Goal: Transaction & Acquisition: Purchase product/service

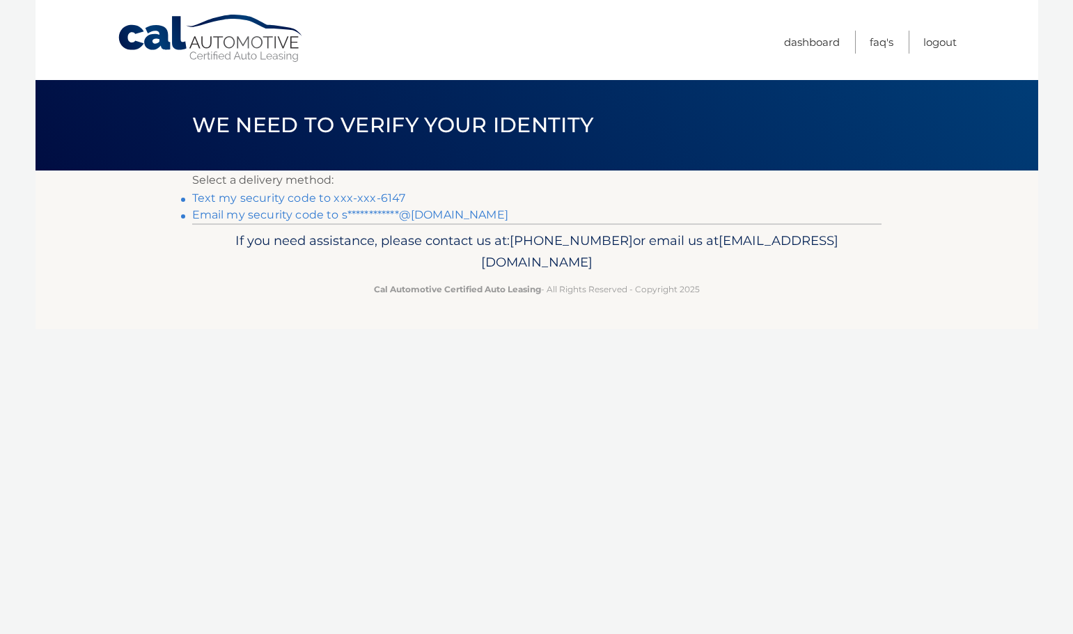
click at [269, 200] on link "Text my security code to xxx-xxx-6147" at bounding box center [299, 197] width 214 height 13
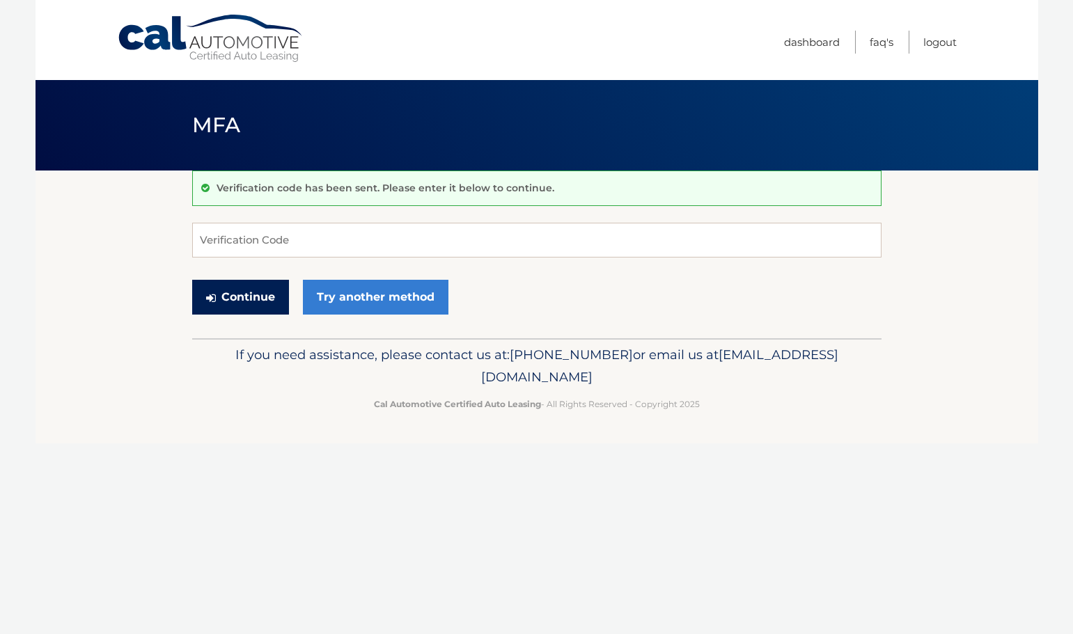
click at [278, 282] on button "Continue" at bounding box center [240, 297] width 97 height 35
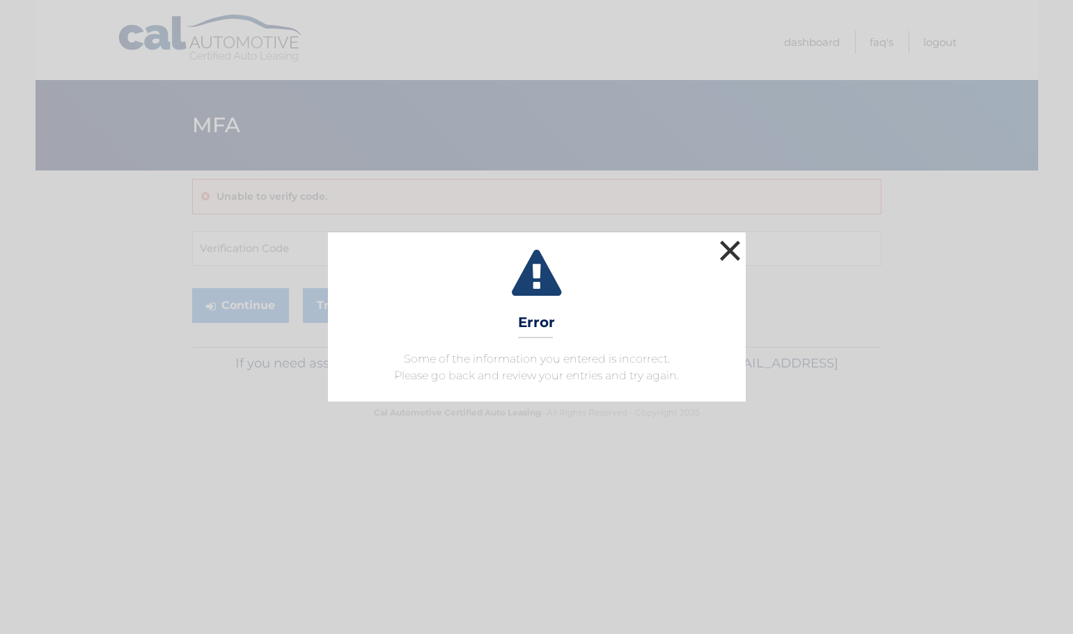
click at [723, 246] on button "×" at bounding box center [730, 251] width 28 height 28
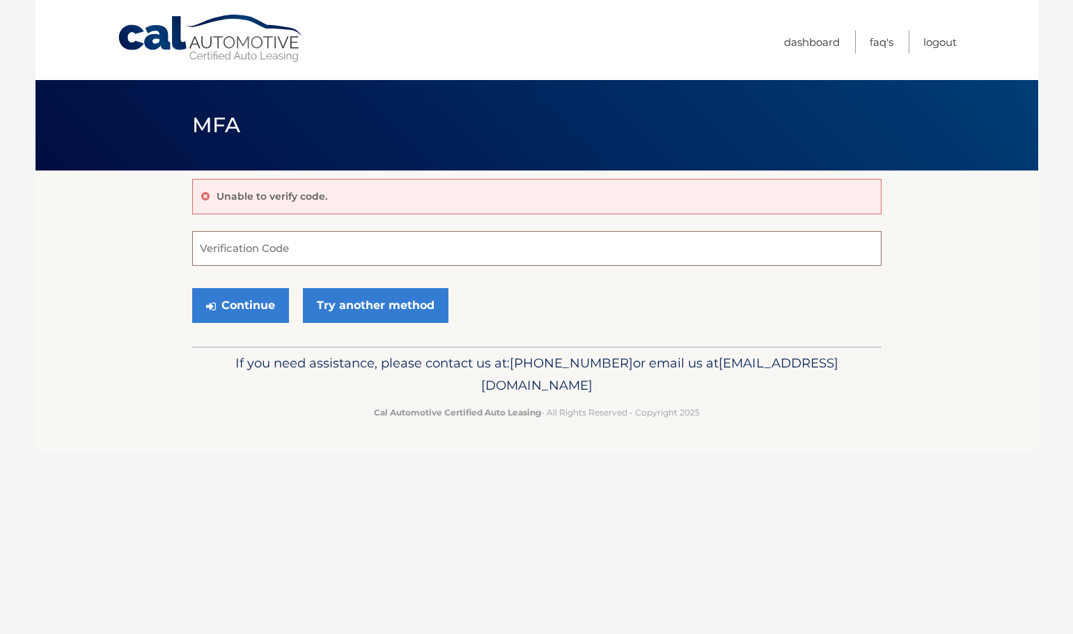
click at [712, 248] on input "Verification Code" at bounding box center [536, 248] width 689 height 35
type input "617485"
click at [240, 283] on div "Continue Try another method" at bounding box center [536, 306] width 689 height 47
click at [232, 312] on button "Continue" at bounding box center [240, 305] width 97 height 35
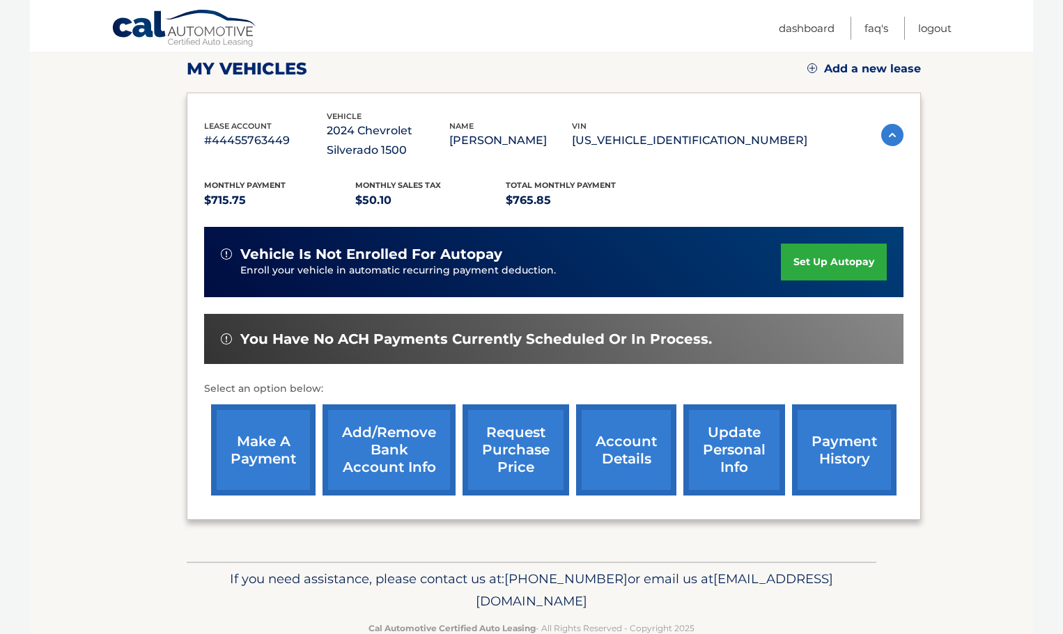
scroll to position [229, 0]
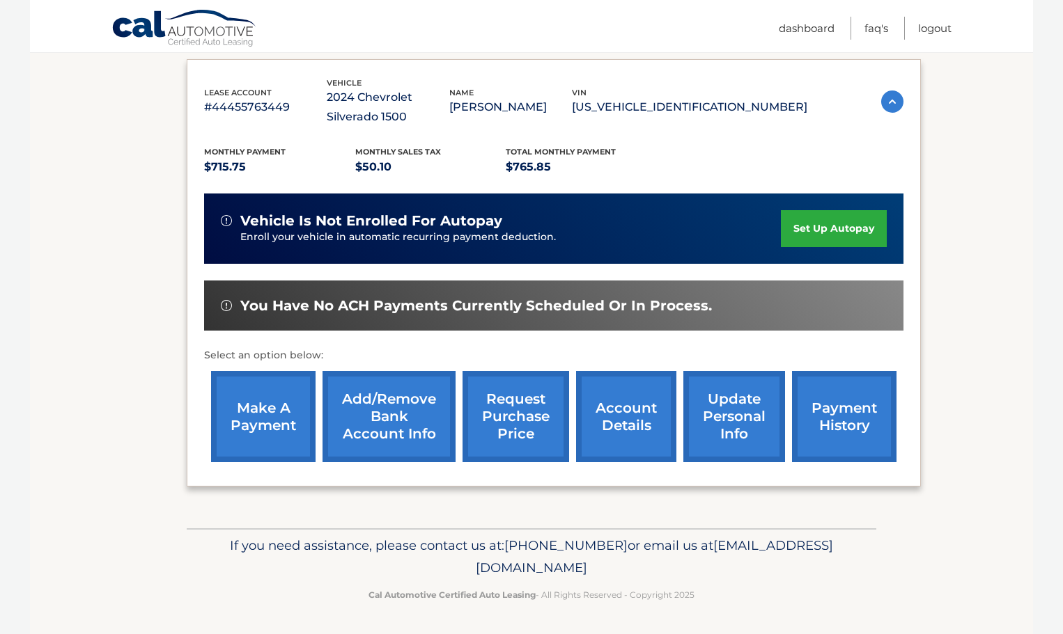
click at [242, 402] on link "make a payment" at bounding box center [263, 416] width 104 height 91
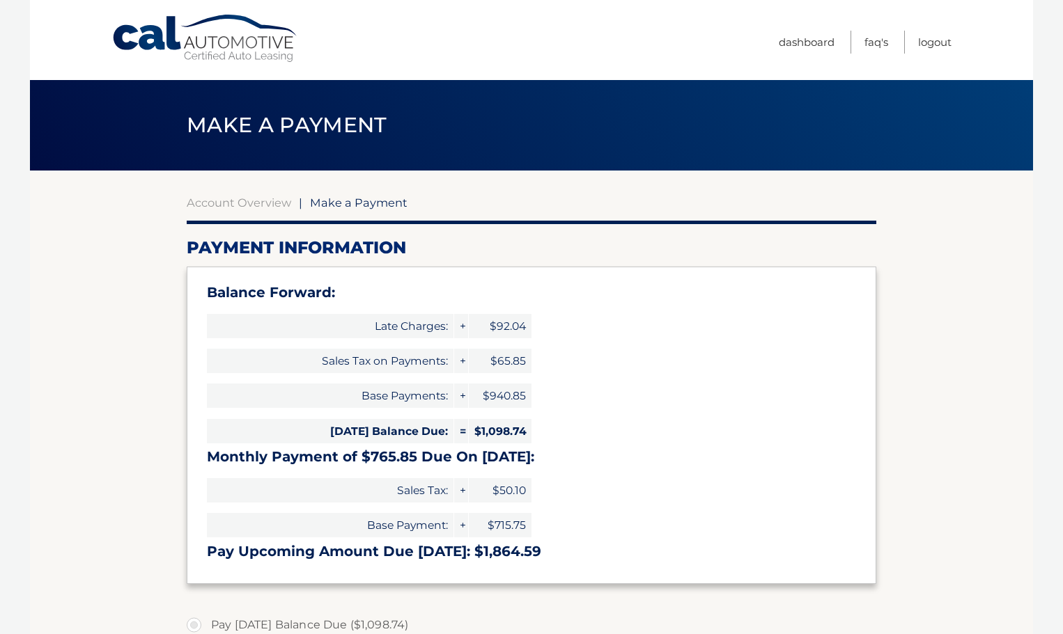
select select "YTM3MzExMDMtOThmMy00NDhkLWFhMGQtNmM4MDljOTFhZjA3"
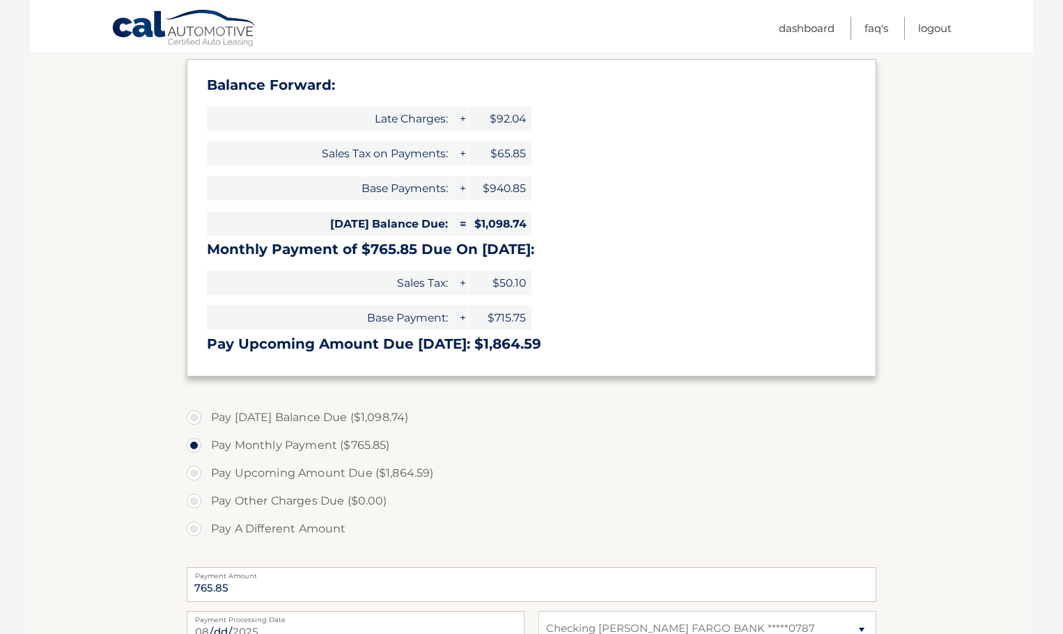
scroll to position [209, 0]
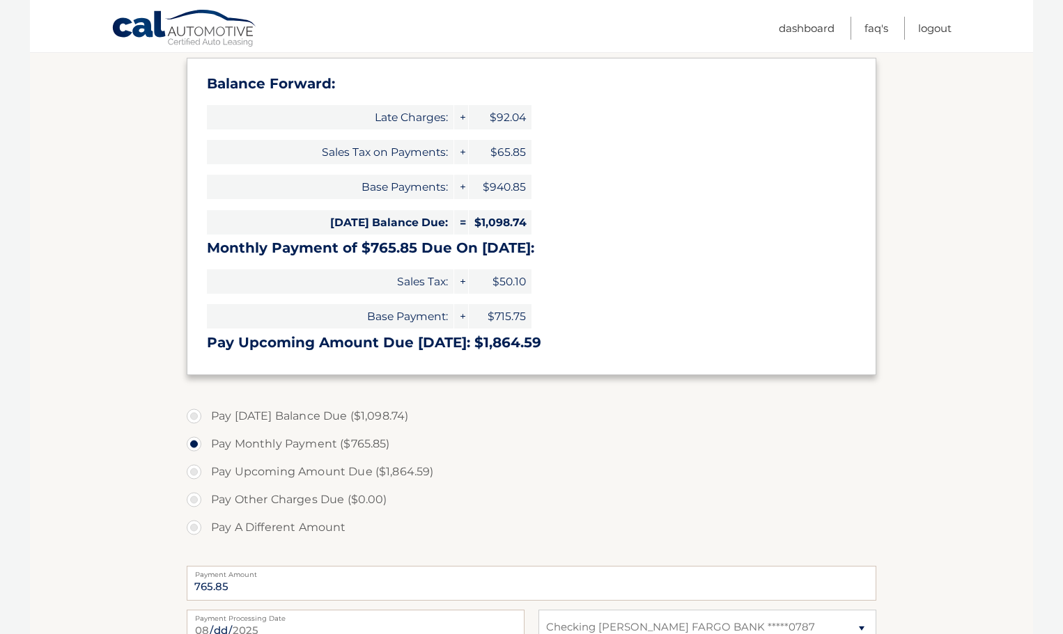
click at [290, 413] on label "Pay Today's Balance Due ($1,098.74)" at bounding box center [531, 416] width 689 height 28
click at [206, 413] on input "Pay Today's Balance Due ($1,098.74)" at bounding box center [199, 413] width 14 height 22
radio input "true"
type input "1098.74"
click at [284, 473] on label "Pay Upcoming Amount Due ($1,864.59)" at bounding box center [531, 472] width 689 height 28
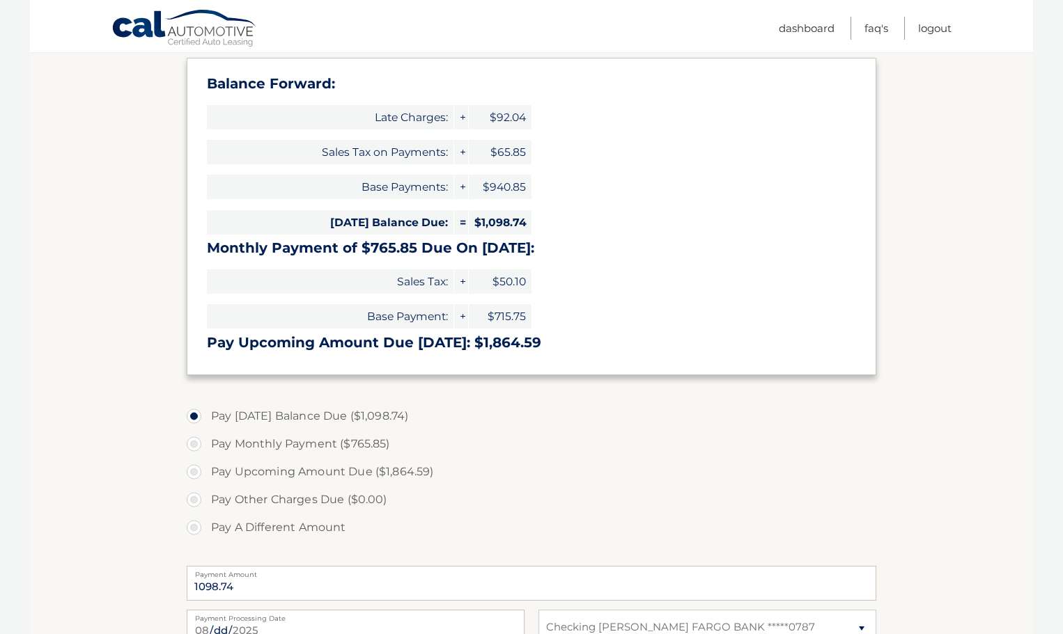
click at [206, 473] on input "Pay Upcoming Amount Due ($1,864.59)" at bounding box center [199, 469] width 14 height 22
radio input "true"
type input "1864.59"
click at [301, 501] on label "Pay Other Charges Due ($0.00)" at bounding box center [531, 500] width 689 height 28
click at [280, 417] on label "Pay Today's Balance Due ($1,098.74)" at bounding box center [531, 416] width 689 height 28
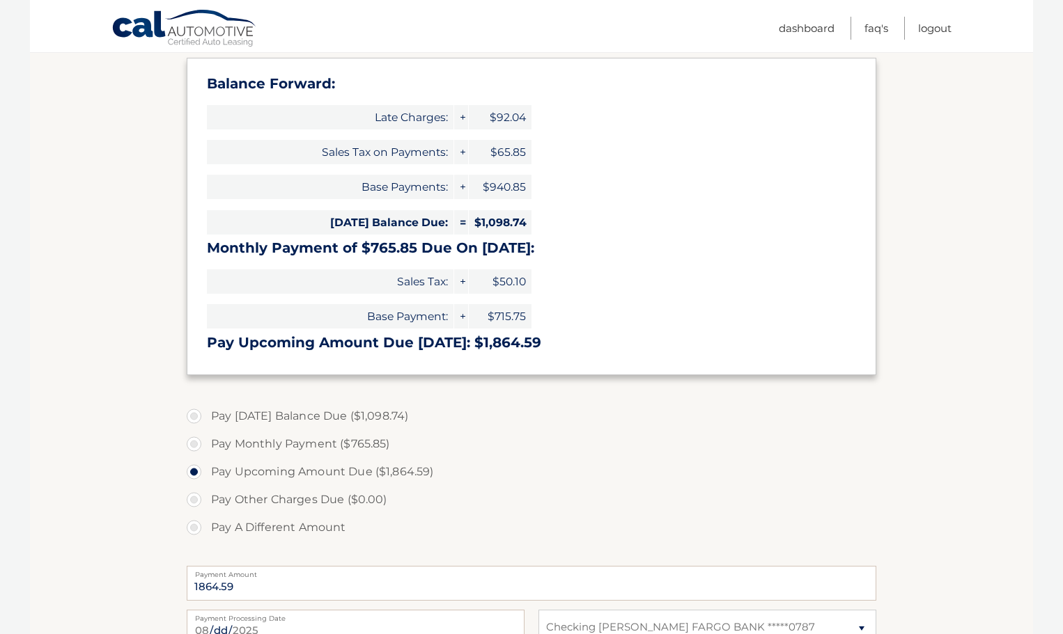
click at [206, 417] on input "Pay Today's Balance Due ($1,098.74)" at bounding box center [199, 413] width 14 height 22
radio input "true"
type input "1098.74"
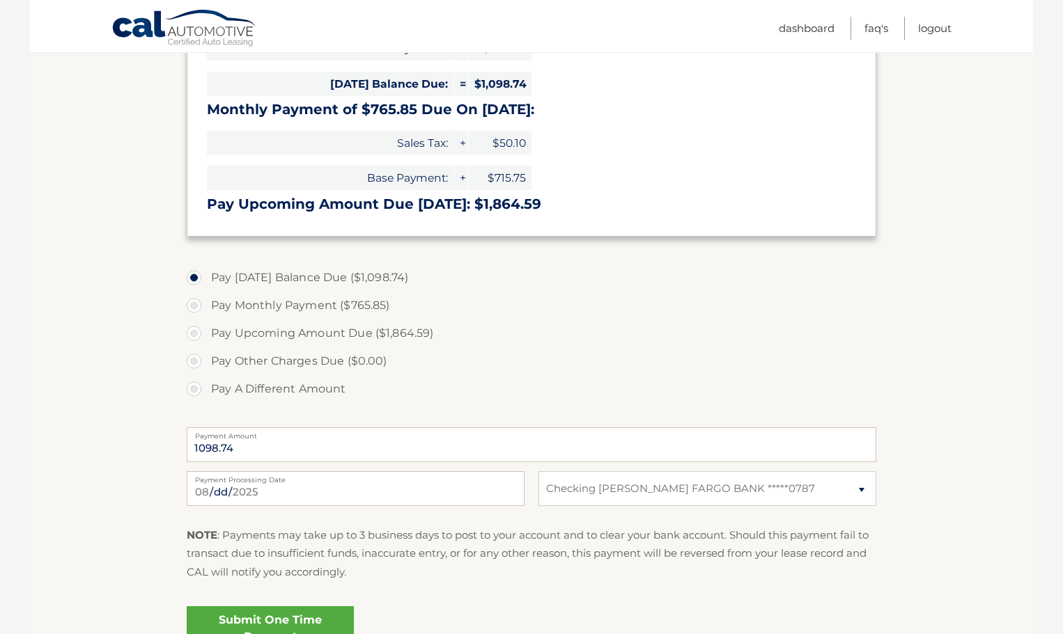
scroll to position [348, 0]
drag, startPoint x: 249, startPoint y: 439, endPoint x: 127, endPoint y: 459, distance: 122.7
click at [132, 458] on section "Account Overview | Make a Payment Payment Information Balance Forward: Late Cha…" at bounding box center [531, 246] width 1003 height 848
click at [193, 391] on label "Pay A Different Amount" at bounding box center [531, 389] width 689 height 28
click at [193, 391] on input "Pay A Different Amount" at bounding box center [199, 386] width 14 height 22
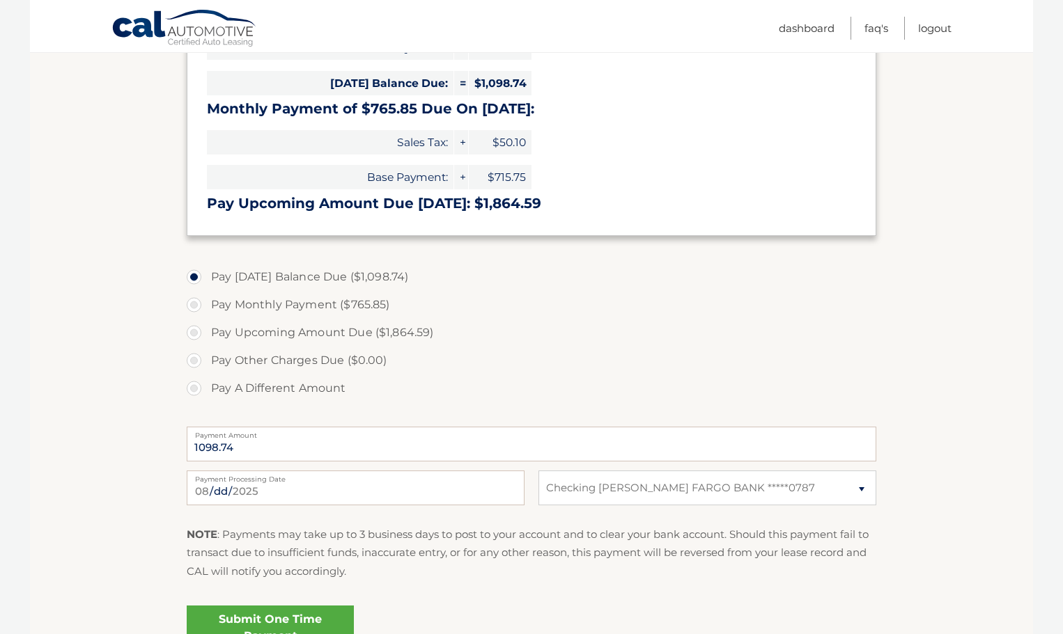
radio input "true"
type input "500"
click at [527, 375] on label "Pay A Different Amount" at bounding box center [531, 389] width 689 height 28
click at [206, 375] on input "Pay A Different Amount" at bounding box center [199, 386] width 14 height 22
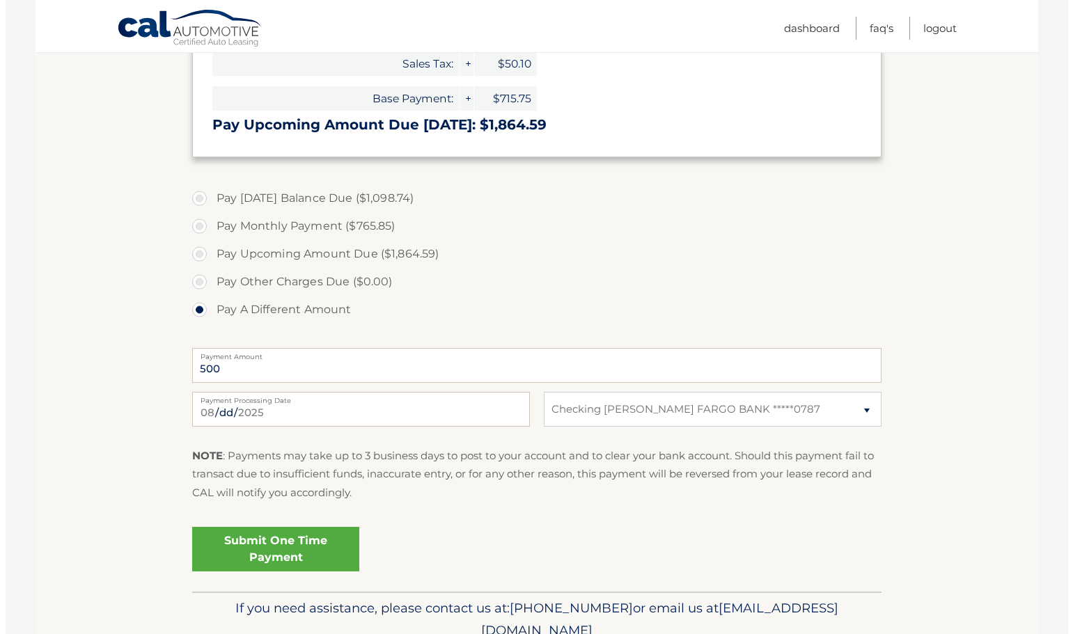
scroll to position [487, 0]
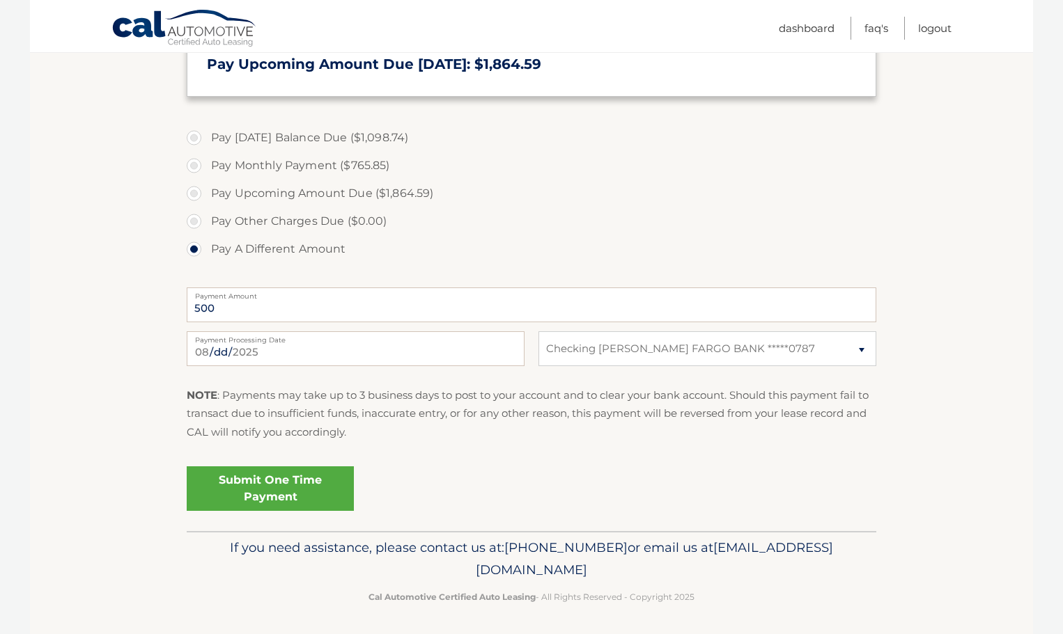
click at [237, 486] on link "Submit One Time Payment" at bounding box center [270, 489] width 167 height 45
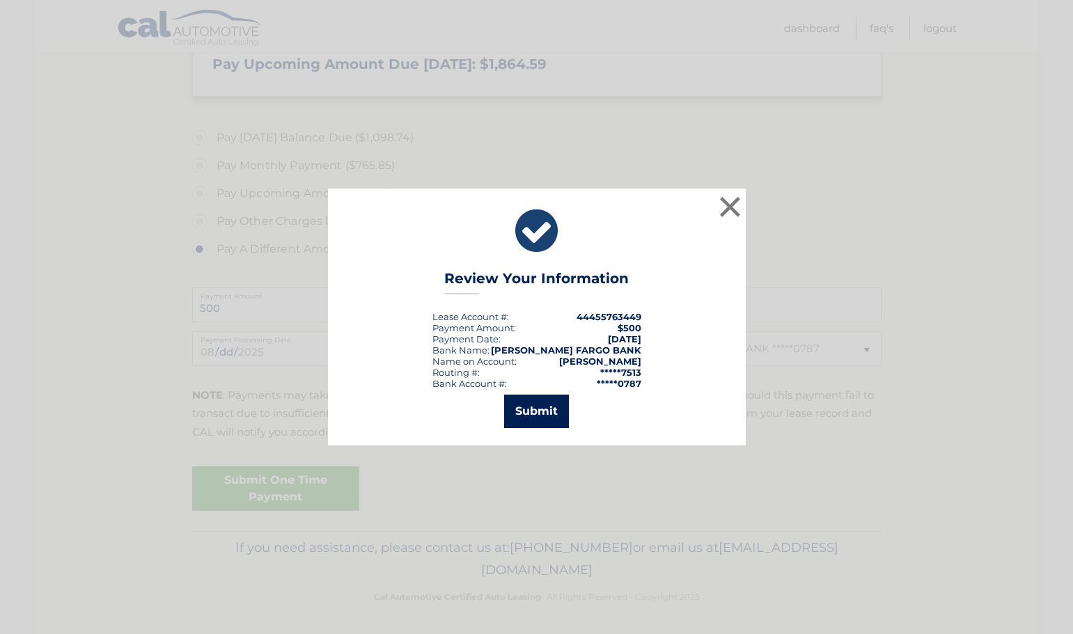
drag, startPoint x: 565, startPoint y: 412, endPoint x: 554, endPoint y: 410, distance: 11.3
click at [564, 412] on button "Submit" at bounding box center [536, 411] width 65 height 33
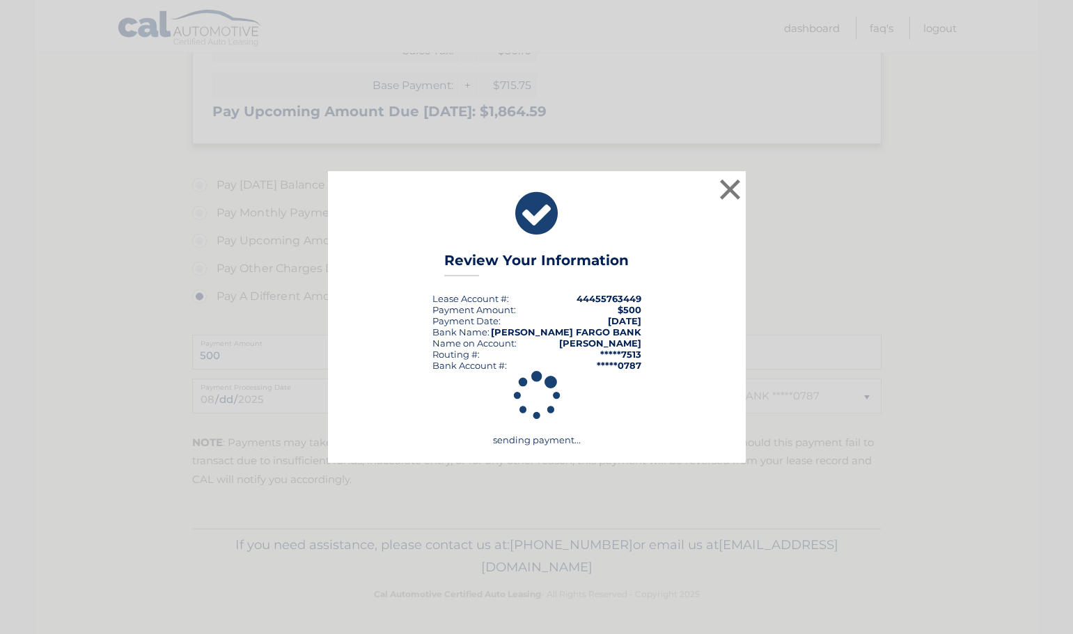
scroll to position [440, 0]
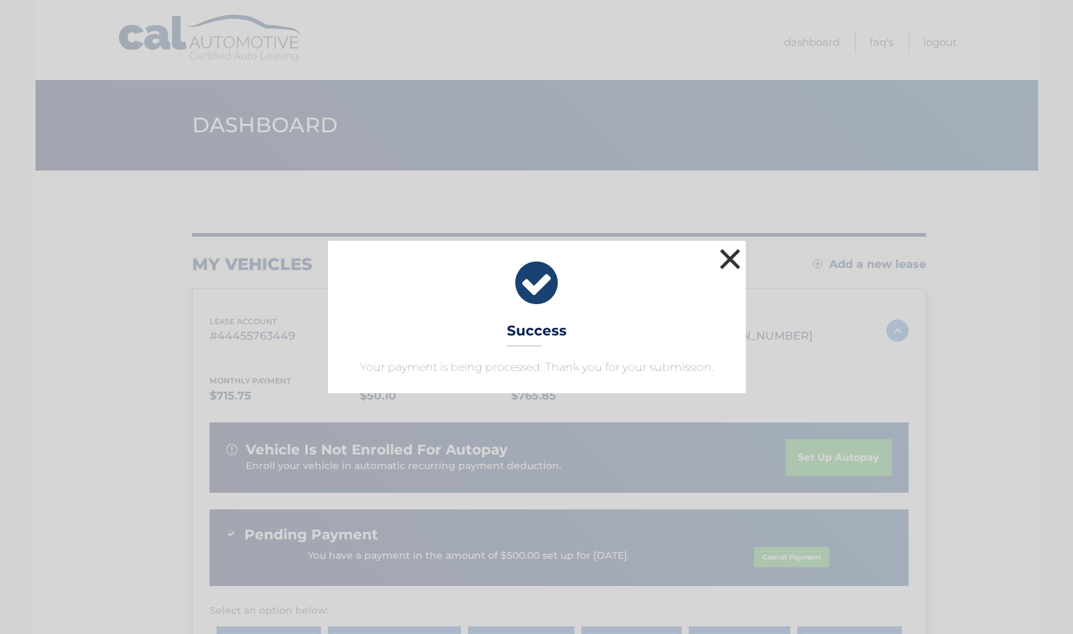
click at [735, 261] on button "×" at bounding box center [730, 259] width 28 height 28
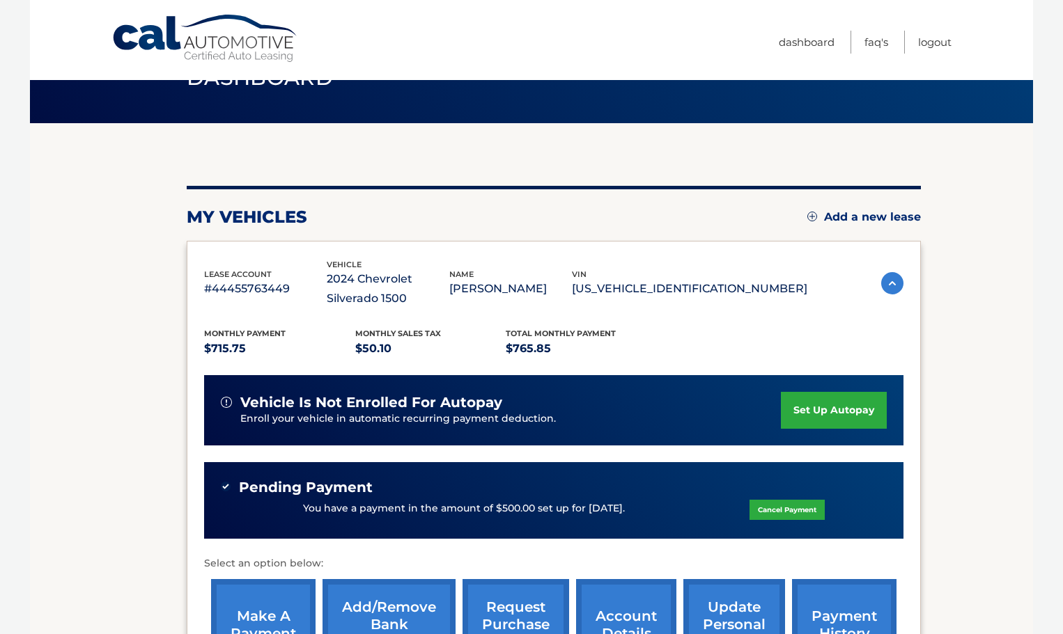
scroll to position [47, 0]
